Goal: Task Accomplishment & Management: Complete application form

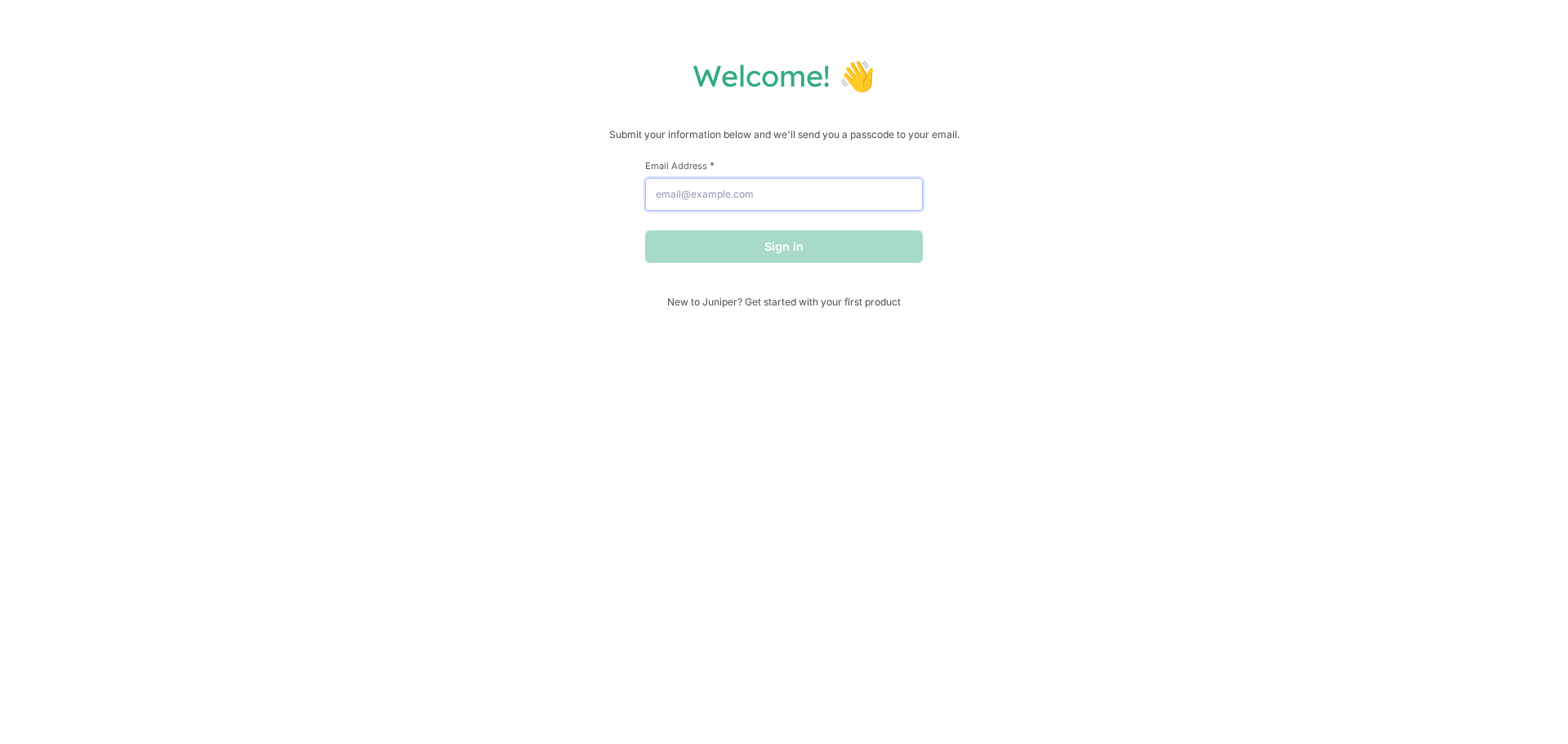
click at [766, 193] on input "Email Address *" at bounding box center [784, 194] width 278 height 33
type input "[EMAIL_ADDRESS][DOMAIN_NAME]"
click at [755, 245] on button "Sign in" at bounding box center [784, 246] width 278 height 33
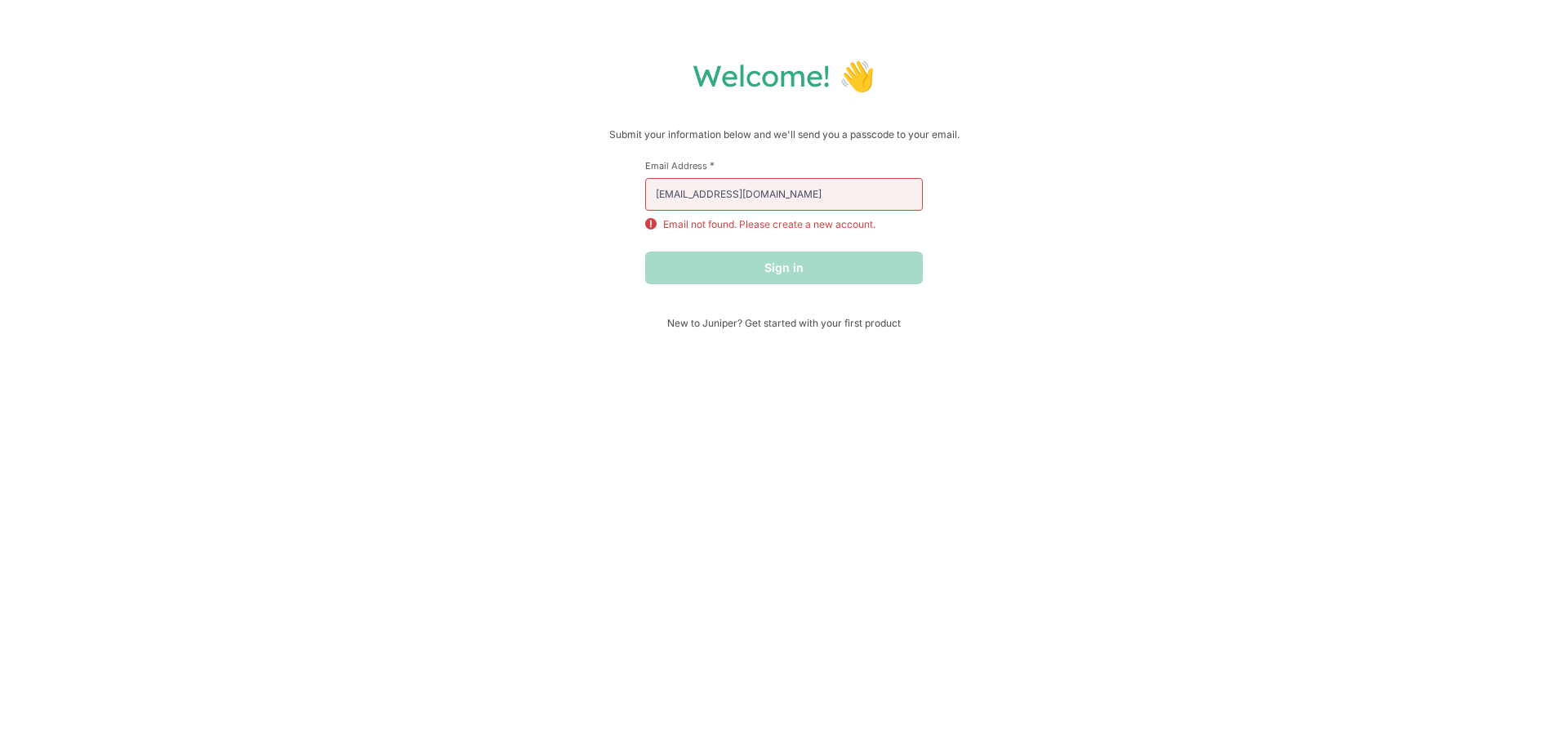
click at [723, 332] on div "Welcome! 👋 Submit your information below and we'll send you a passcode to your …" at bounding box center [784, 372] width 1568 height 744
click at [730, 325] on span "New to Juniper? Get started with your first product" at bounding box center [784, 322] width 278 height 13
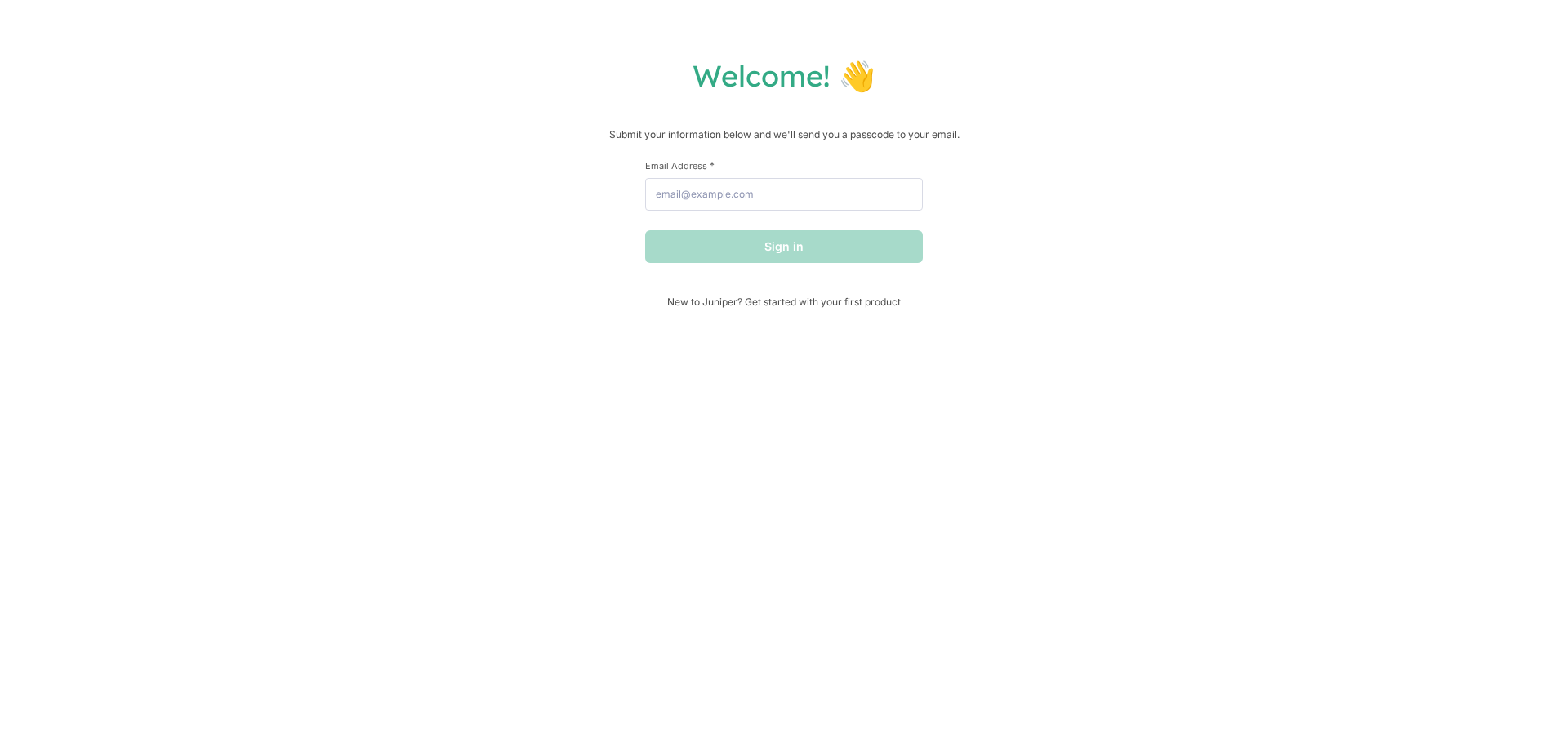
click at [699, 137] on p "Submit your information below and we'll send you a passcode to your email." at bounding box center [783, 134] width 1535 height 16
click at [765, 205] on input "Email Address *" at bounding box center [784, 194] width 278 height 33
type input "[EMAIL_ADDRESS][DOMAIN_NAME]"
click at [766, 246] on button "Sign in" at bounding box center [784, 246] width 278 height 33
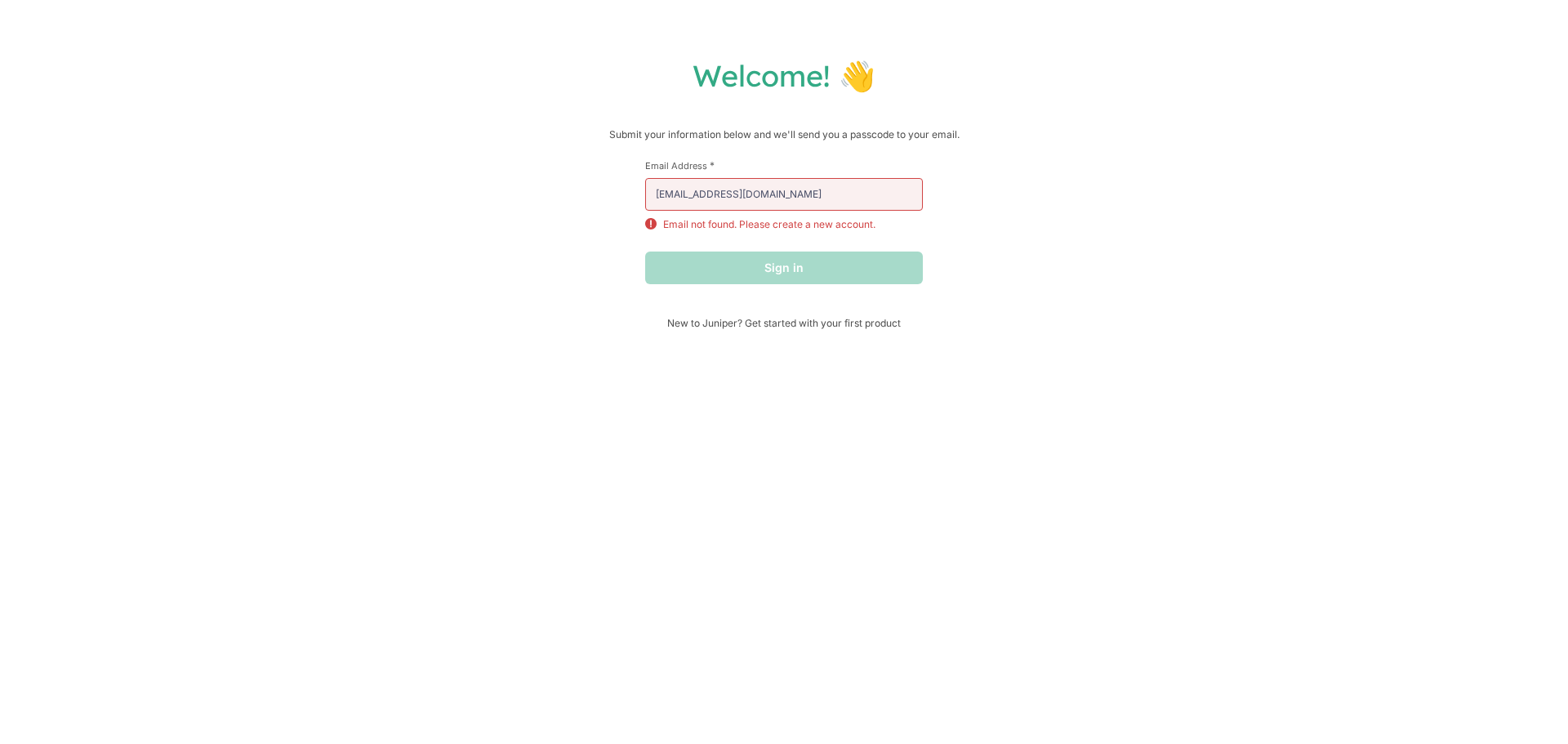
click at [755, 230] on p "Email not found. Please create a new account." at bounding box center [769, 225] width 212 height 15
click at [676, 163] on label "Email Address *" at bounding box center [784, 165] width 278 height 13
click at [676, 178] on input "[EMAIL_ADDRESS][DOMAIN_NAME]" at bounding box center [784, 194] width 278 height 33
drag, startPoint x: 731, startPoint y: 235, endPoint x: 765, endPoint y: 236, distance: 34.0
click at [731, 234] on form "First Name * Last Name * Email Address * mashizewashic3@gmail.com Email not fou…" at bounding box center [784, 222] width 278 height 125
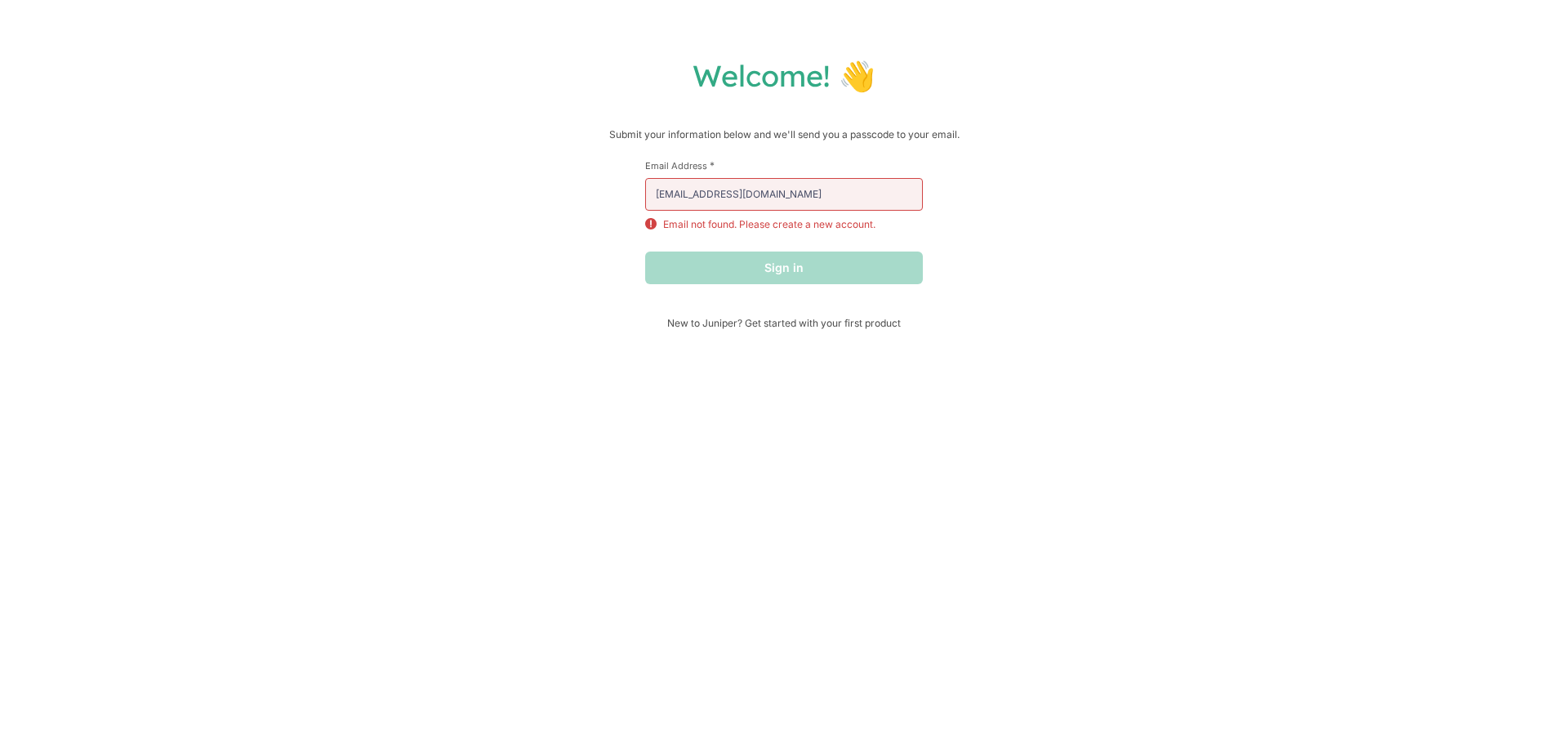
click at [1026, 311] on div "Welcome! 👋 Submit your information below and we'll send you a passcode to your …" at bounding box center [783, 193] width 1535 height 272
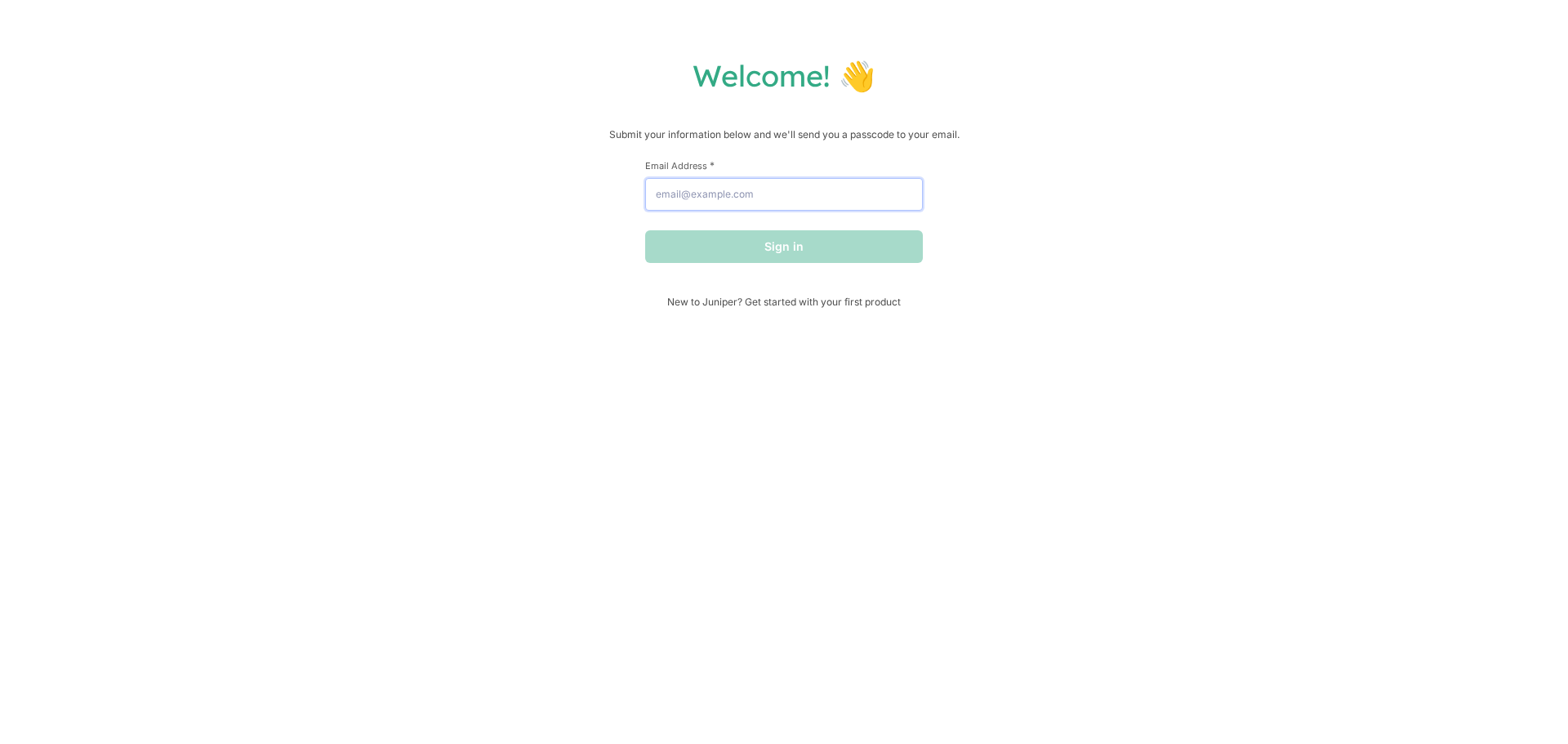
click at [735, 196] on input "Email Address *" at bounding box center [784, 194] width 278 height 33
type input "[EMAIL_ADDRESS][DOMAIN_NAME]"
click at [774, 250] on button "Sign in" at bounding box center [784, 246] width 278 height 33
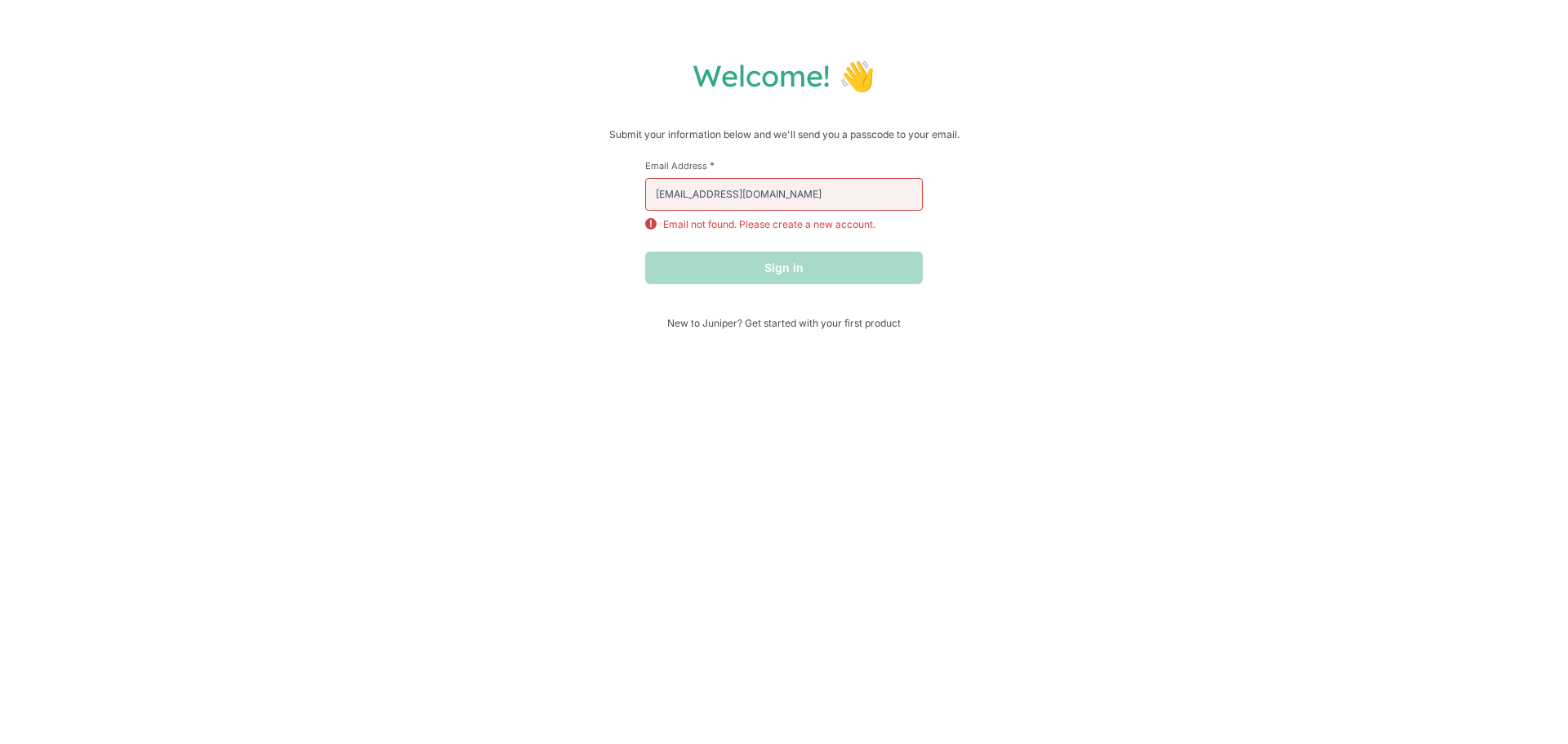
click at [763, 271] on div "Sign in" at bounding box center [784, 268] width 278 height 33
